Goal: Task Accomplishment & Management: Manage account settings

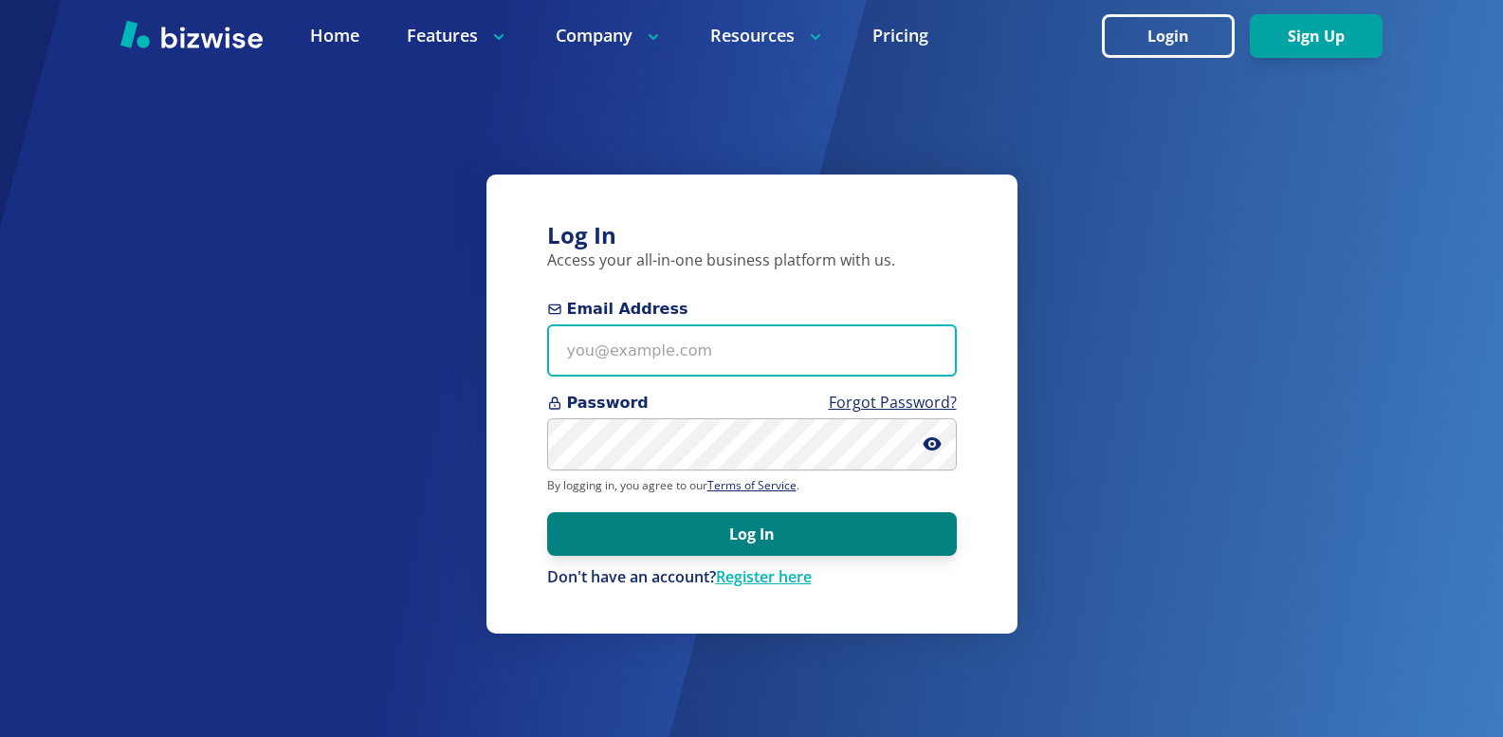
type input "jeff@southshoreeye.com"
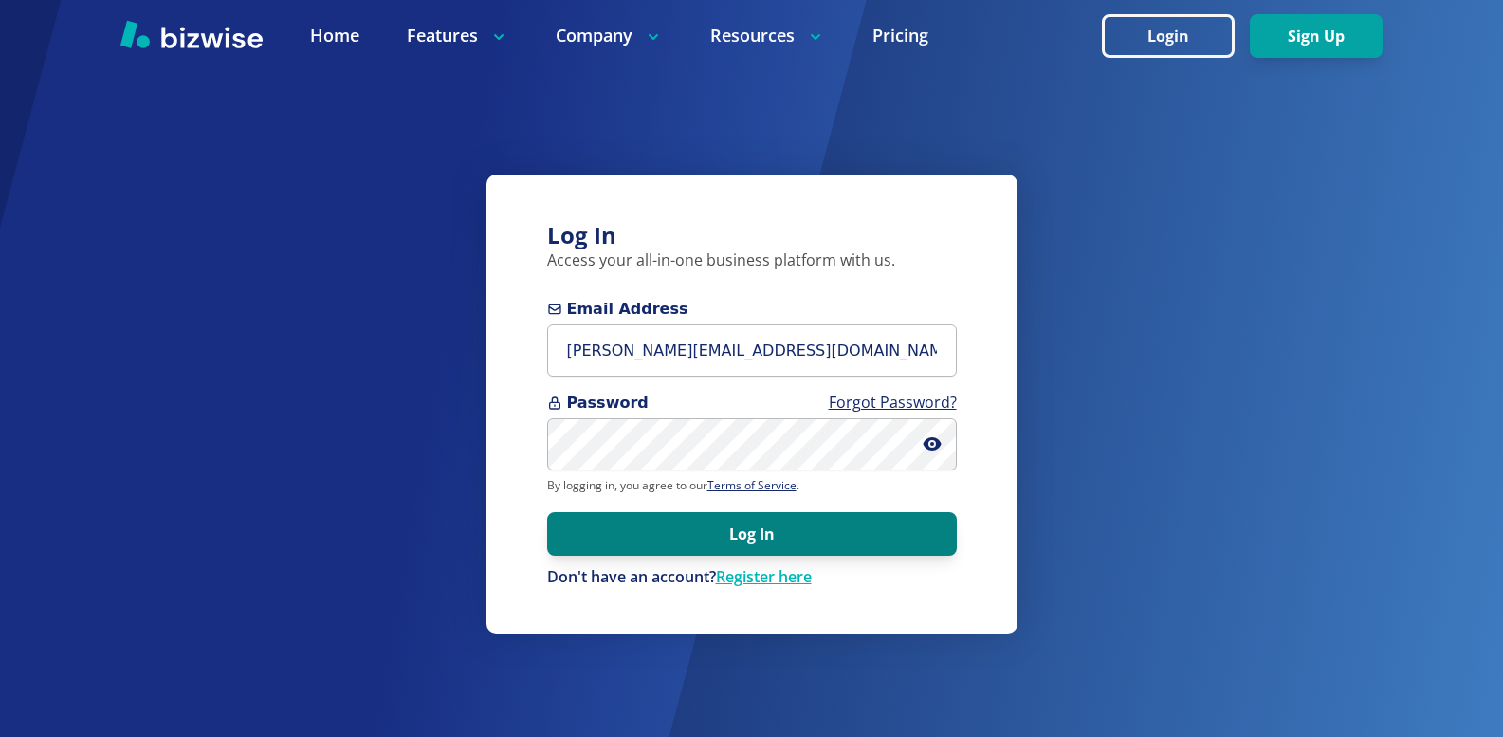
click at [763, 527] on button "Log In" at bounding box center [752, 534] width 410 height 44
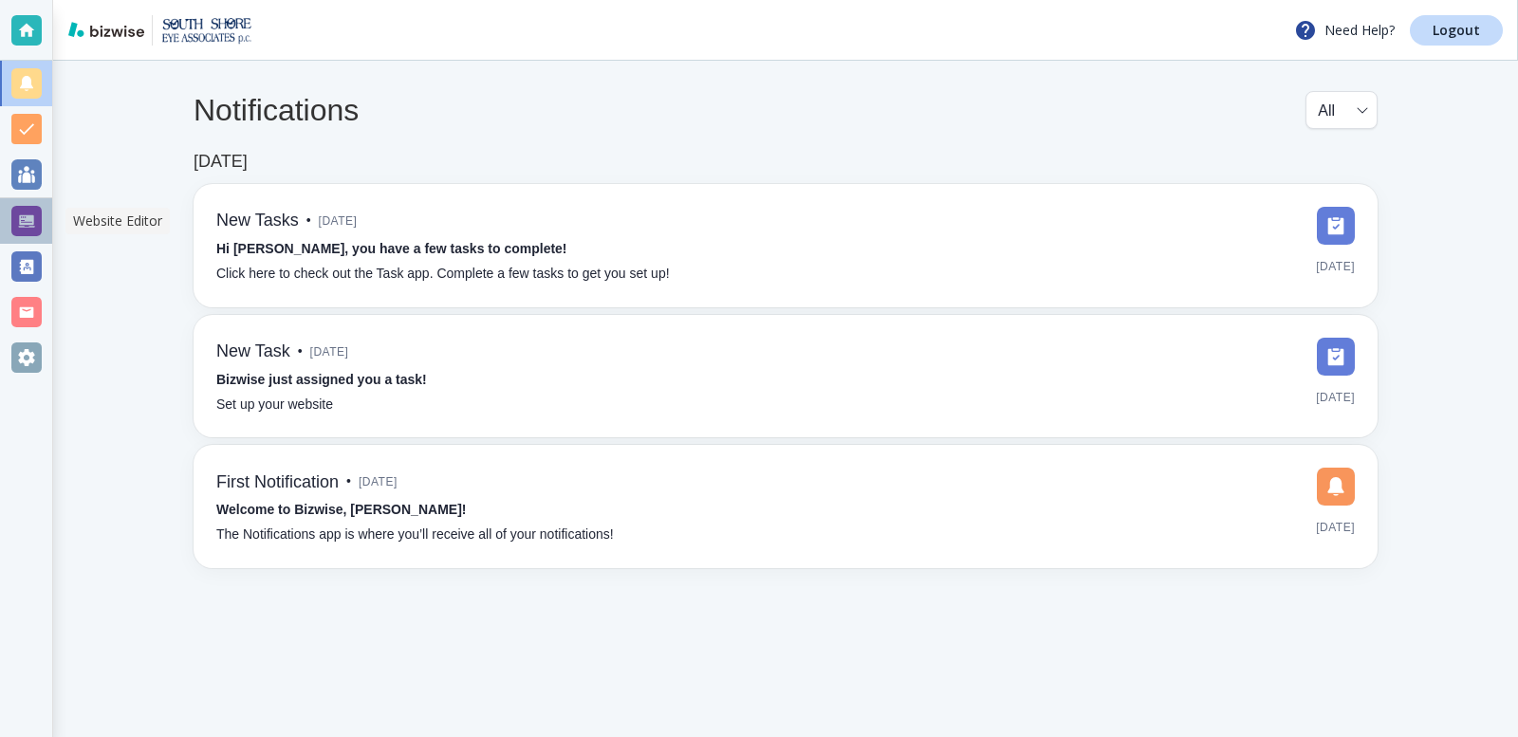
click at [23, 214] on div at bounding box center [26, 221] width 30 height 30
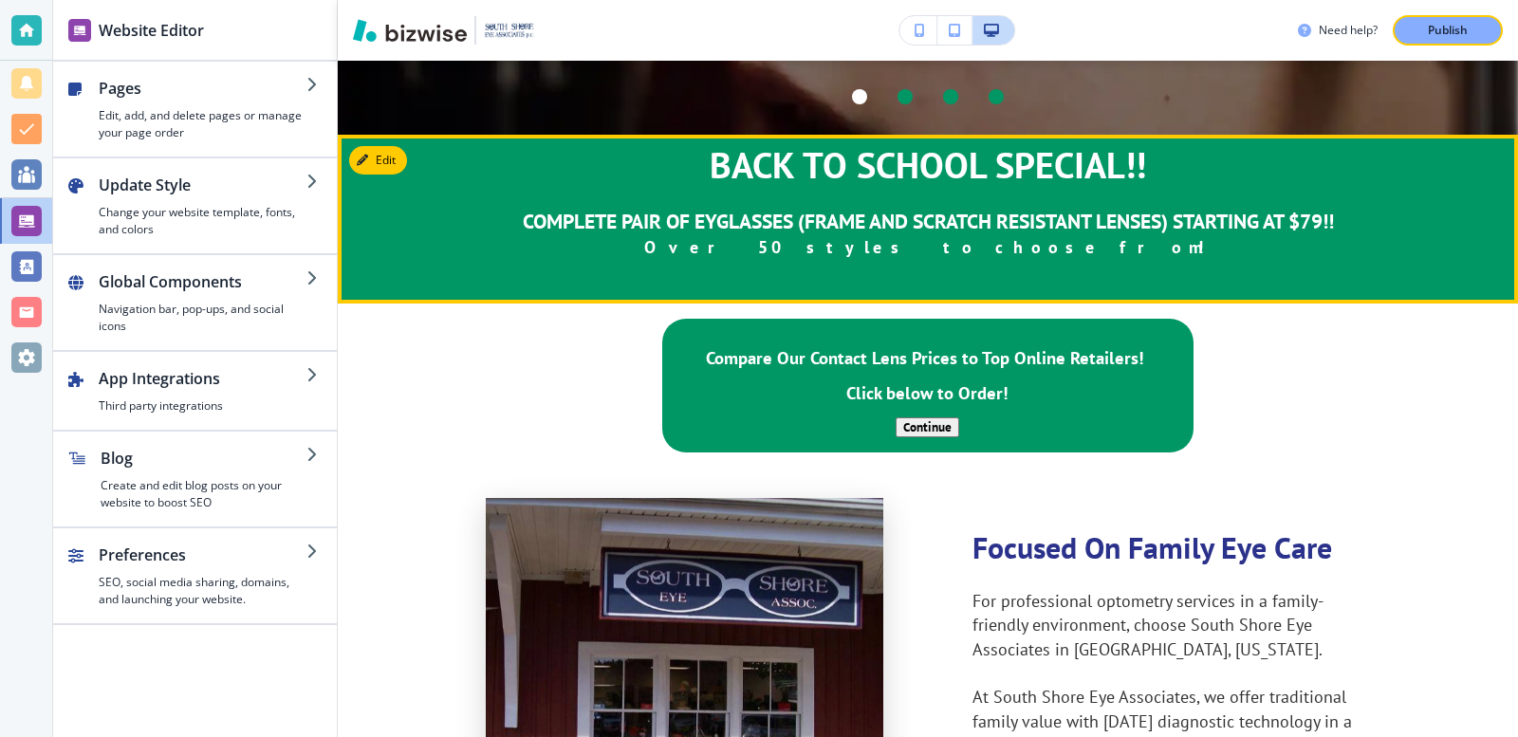
scroll to position [633, 0]
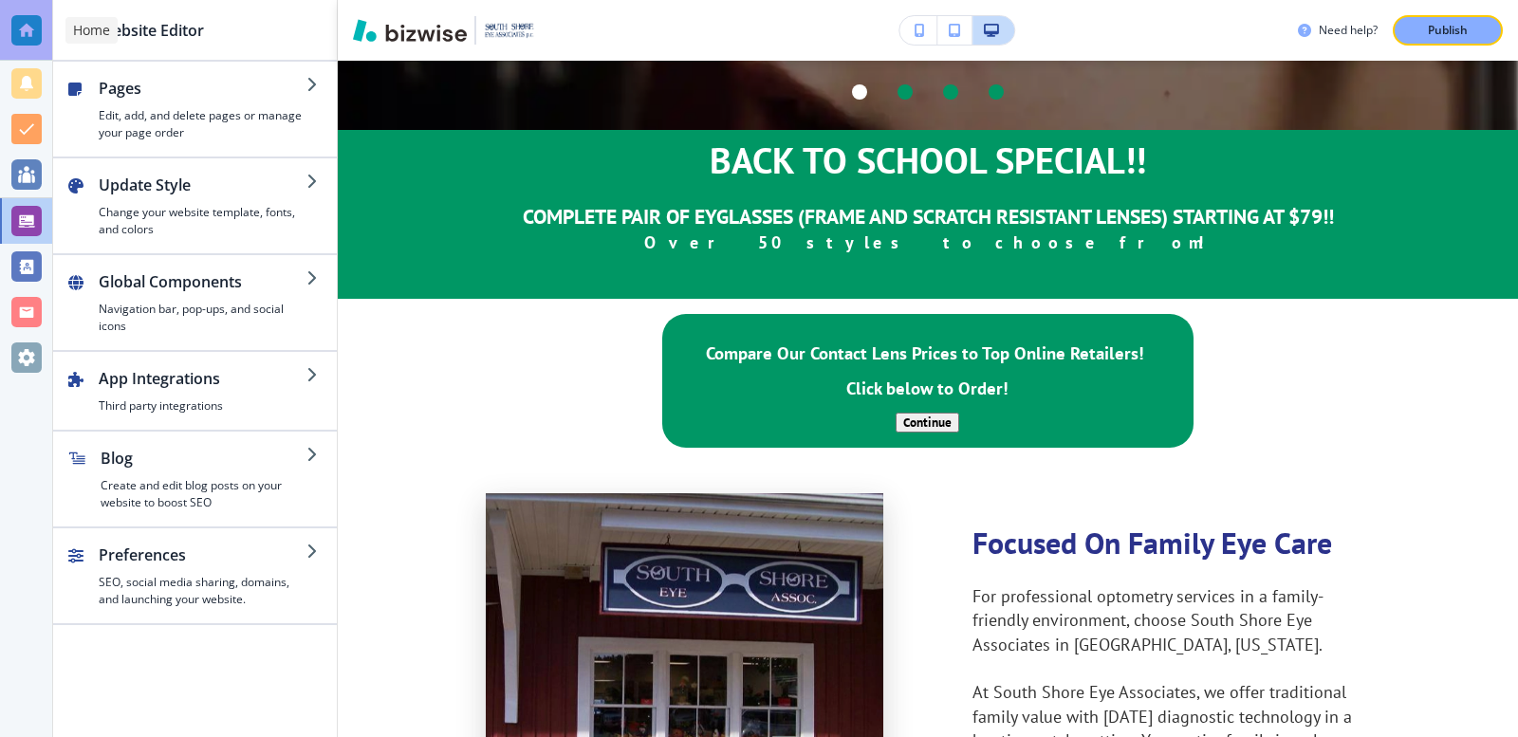
click at [23, 40] on div at bounding box center [26, 30] width 30 height 30
